Goal: Obtain resource: Download file/media

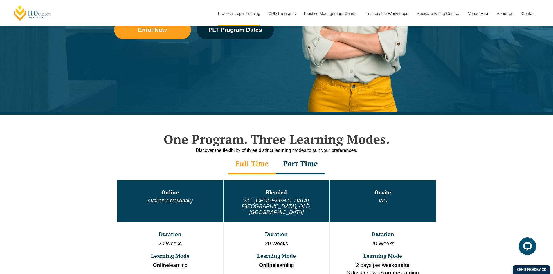
scroll to position [194, 0]
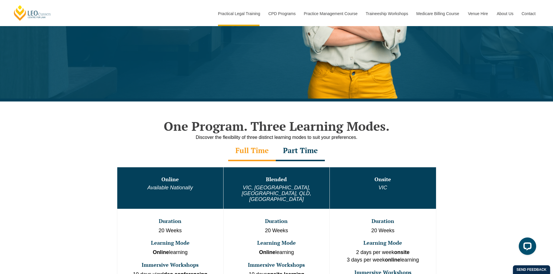
click at [315, 151] on div "Part Time" at bounding box center [300, 151] width 49 height 20
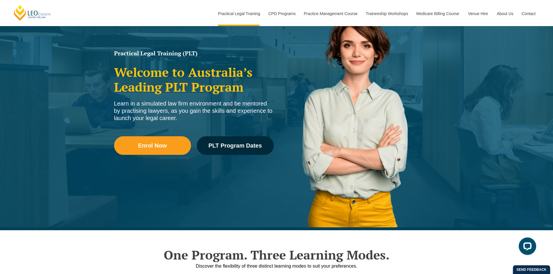
scroll to position [0, 0]
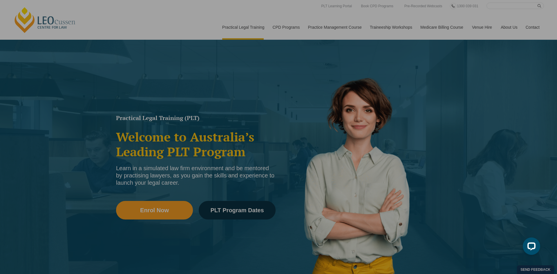
drag, startPoint x: 557, startPoint y: 31, endPoint x: 554, endPoint y: 12, distance: 19.9
click at [553, 10] on html "Leo Cussen Centre for Law Search here Practical Legal Training Our Practical Le…" at bounding box center [278, 137] width 557 height 274
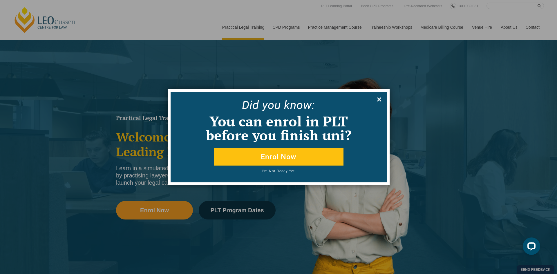
click at [379, 99] on icon at bounding box center [379, 100] width 4 height 4
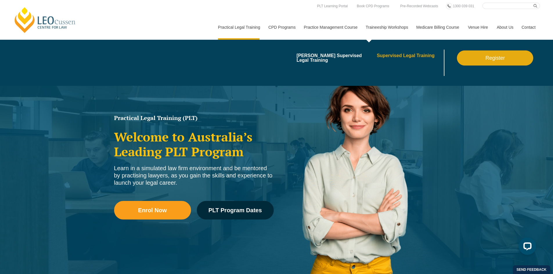
click at [392, 55] on link "Supervised Legal Training" at bounding box center [410, 55] width 66 height 5
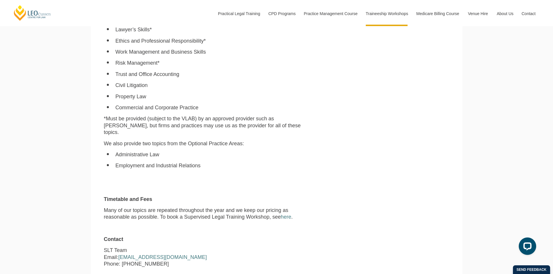
scroll to position [542, 0]
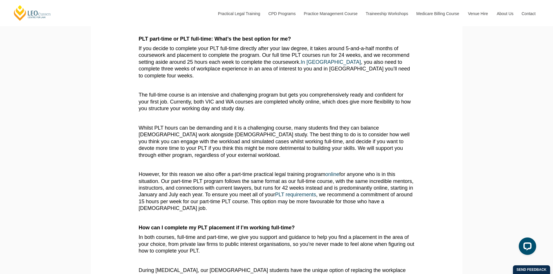
scroll to position [186, 0]
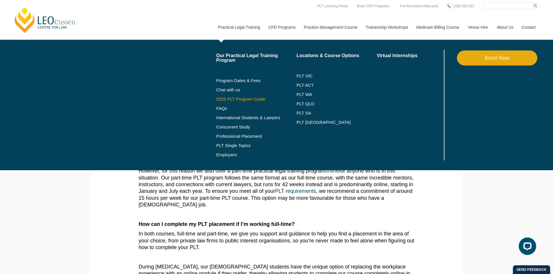
click at [235, 99] on link "2025 PLT Program Guide" at bounding box center [249, 99] width 66 height 5
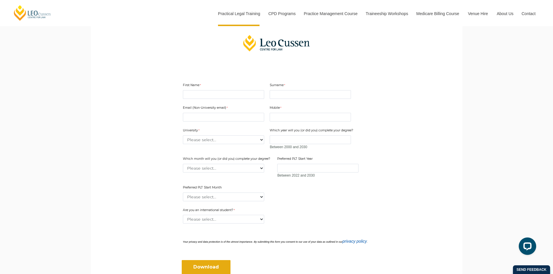
scroll to position [155, 0]
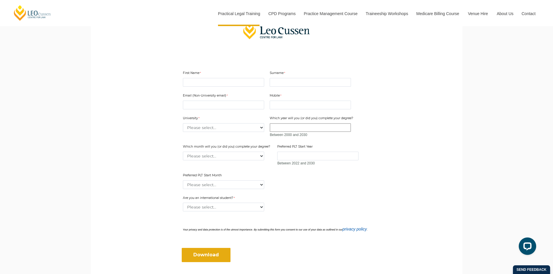
click at [292, 126] on input "Which year will you (or did you) complete your degree?" at bounding box center [310, 127] width 81 height 9
type input "2025"
click at [244, 129] on select "Please select... [GEOGRAPHIC_DATA] [GEOGRAPHIC_DATA] [GEOGRAPHIC_DATA] [GEOGRAP…" at bounding box center [223, 127] width 81 height 9
select select "tfa_2194"
click at [183, 123] on select "Please select... Australian Catholic University Australian National University …" at bounding box center [223, 127] width 81 height 9
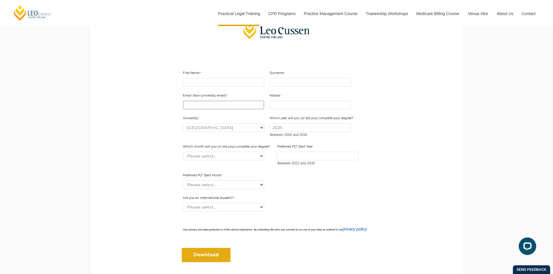
click at [228, 103] on input "Email (Non-University email)" at bounding box center [223, 105] width 81 height 9
type input "sabrinakyfong@gmail.com"
type input "Sabrina Kit Ying"
type input "Fong"
type input "0415847194"
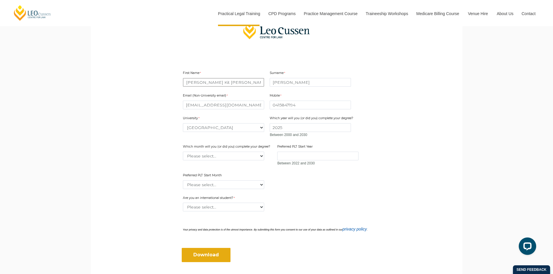
drag, startPoint x: 220, startPoint y: 83, endPoint x: 203, endPoint y: 83, distance: 17.4
click at [203, 83] on input "Sabrina Kit Ying" at bounding box center [223, 82] width 81 height 9
type input "Sabrina"
click at [143, 134] on main "2025 PLT Program Guide Download the FREE Leo Cussen PLT Guide! Looking to kicks…" at bounding box center [276, 98] width 363 height 416
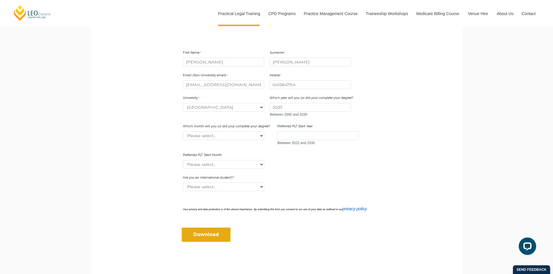
scroll to position [194, 0]
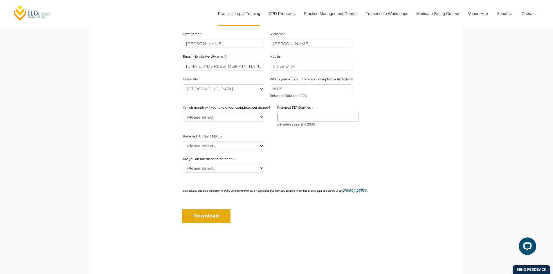
click at [314, 115] on input "Preferred PLT Start Year" at bounding box center [317, 117] width 81 height 9
type input "2026"
click at [244, 116] on select "Please select... January February March April May June July August September Oc…" at bounding box center [223, 117] width 81 height 9
select select "tfa_2233"
click at [183, 113] on select "Please select... January February March April May June July August September Oc…" at bounding box center [223, 117] width 81 height 9
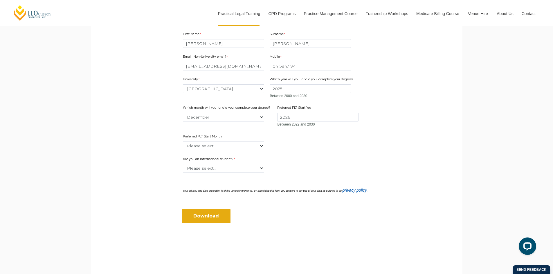
click at [268, 148] on div "Email (Non-University email) sabrinakyfong@gmail.com Mobile 0415847194 0 charac…" at bounding box center [277, 100] width 192 height 102
click at [253, 144] on select "Please select... January February March April May June July August September Oc…" at bounding box center [223, 146] width 81 height 9
select select "tfa_2337"
click at [183, 142] on select "Please select... January February March April May June July August September Oc…" at bounding box center [223, 146] width 81 height 9
click at [291, 165] on div "Please select... Yes No" at bounding box center [277, 168] width 188 height 9
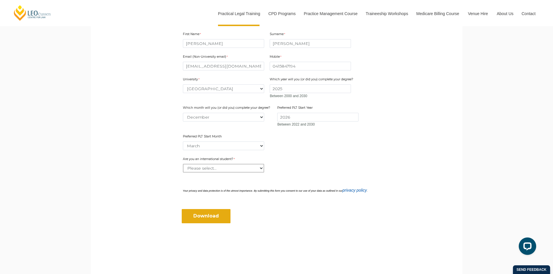
click at [249, 168] on select "Please select... Yes No" at bounding box center [223, 168] width 81 height 9
select select "tfa_60"
click at [183, 164] on select "Please select... Yes No" at bounding box center [223, 168] width 81 height 9
click at [274, 179] on div "How did you hear about this event? Please select... Email Facebook Instagram Li…" at bounding box center [277, 178] width 192 height 9
click at [216, 215] on input "Download" at bounding box center [206, 216] width 49 height 14
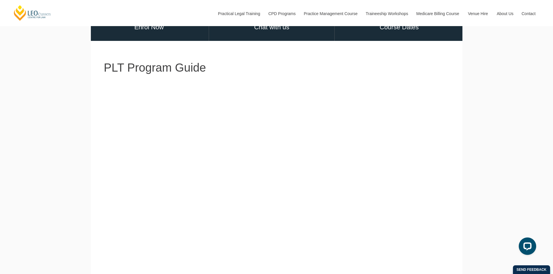
scroll to position [39, 0]
